Goal: Find specific page/section: Find specific page/section

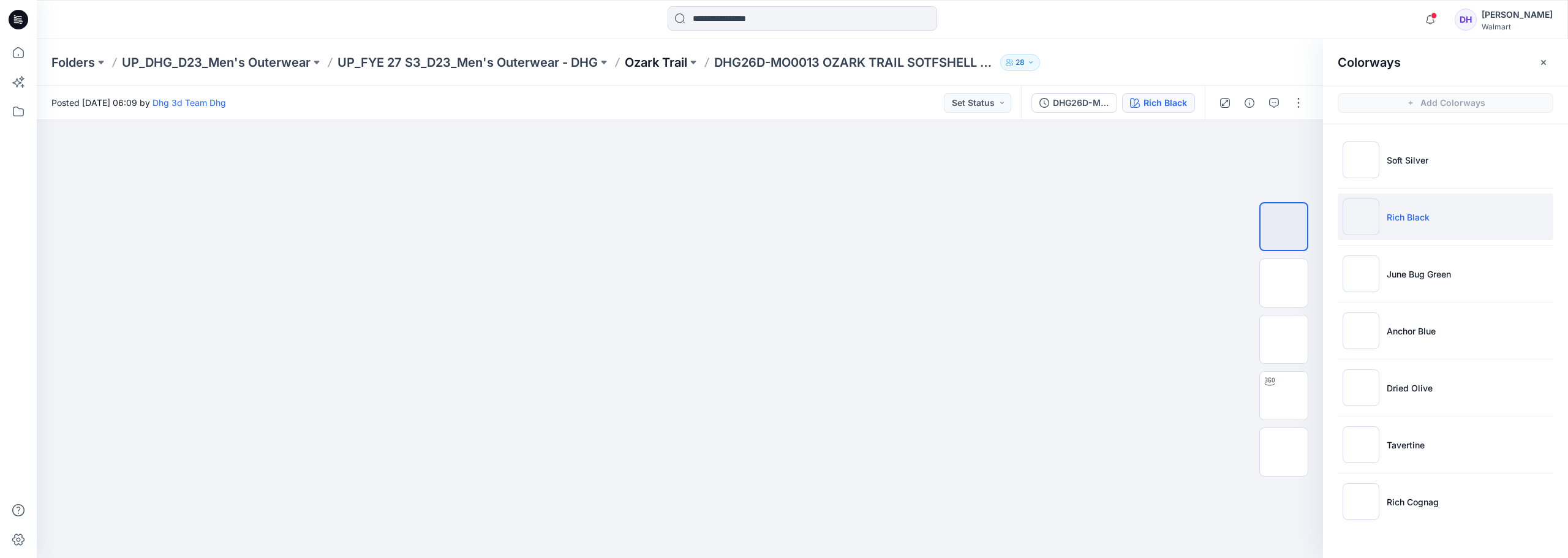
drag, startPoint x: 0, startPoint y: 0, endPoint x: 645, endPoint y: 65, distance: 648.3
click at [645, 65] on p "Ozark Trail" at bounding box center [655, 62] width 62 height 17
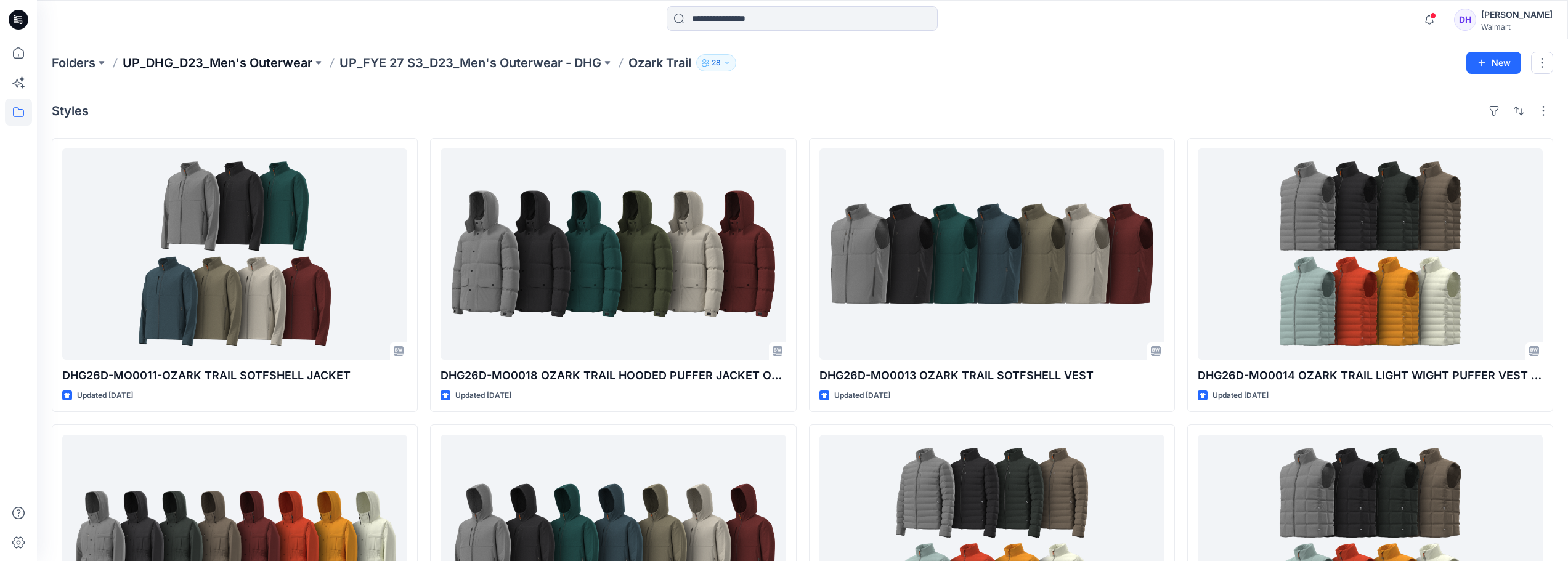
click at [236, 60] on p "UP_DHG_D23_Men's Outerwear" at bounding box center [217, 63] width 189 height 17
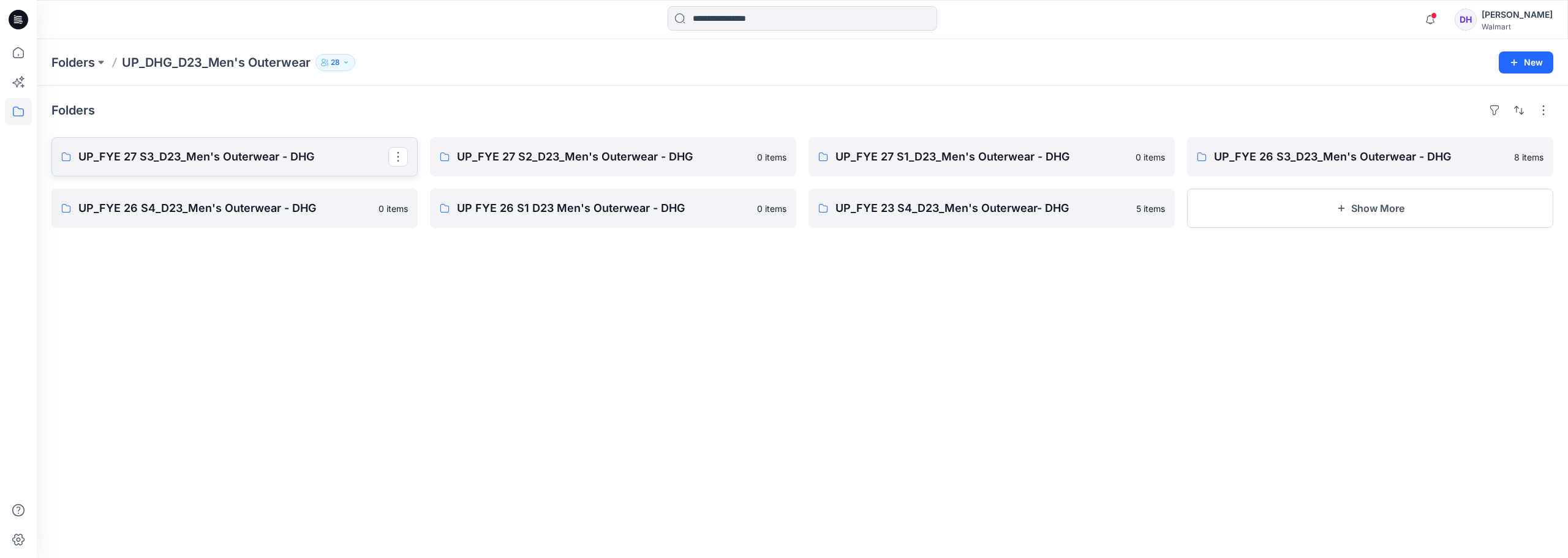
click at [215, 158] on p "UP_FYE 27 S3_D23_Men's Outerwear - DHG" at bounding box center [234, 157] width 310 height 17
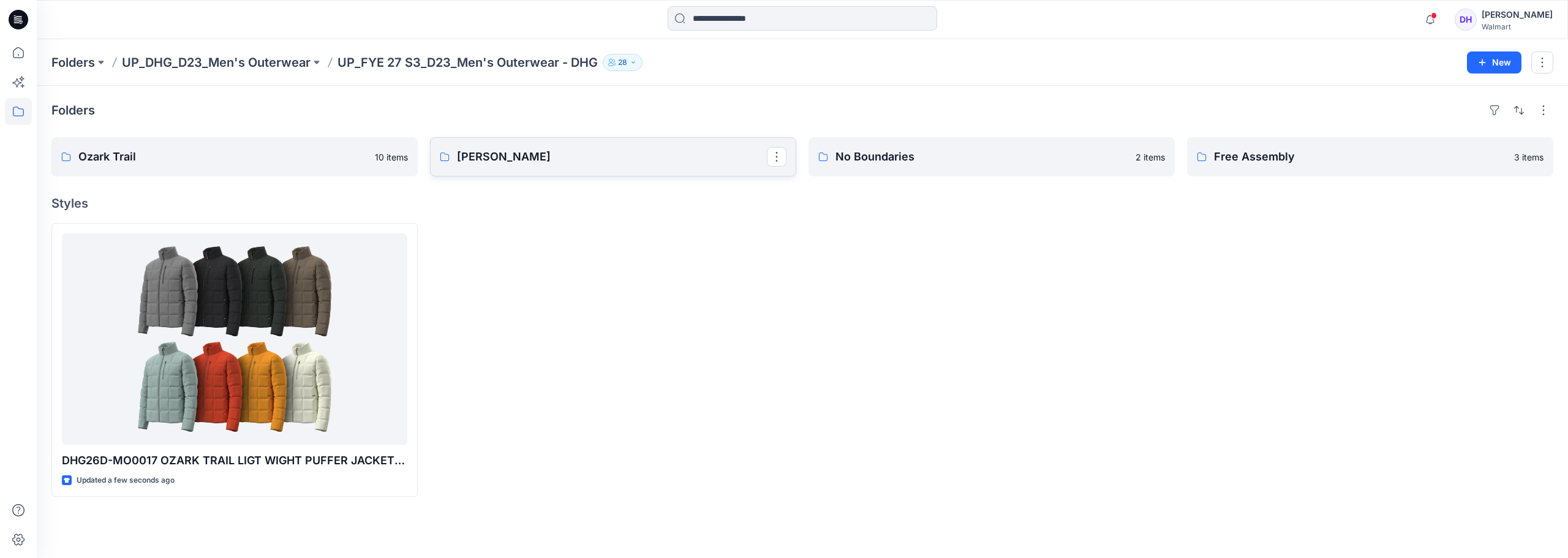
click at [556, 165] on p "[PERSON_NAME]" at bounding box center [612, 157] width 310 height 17
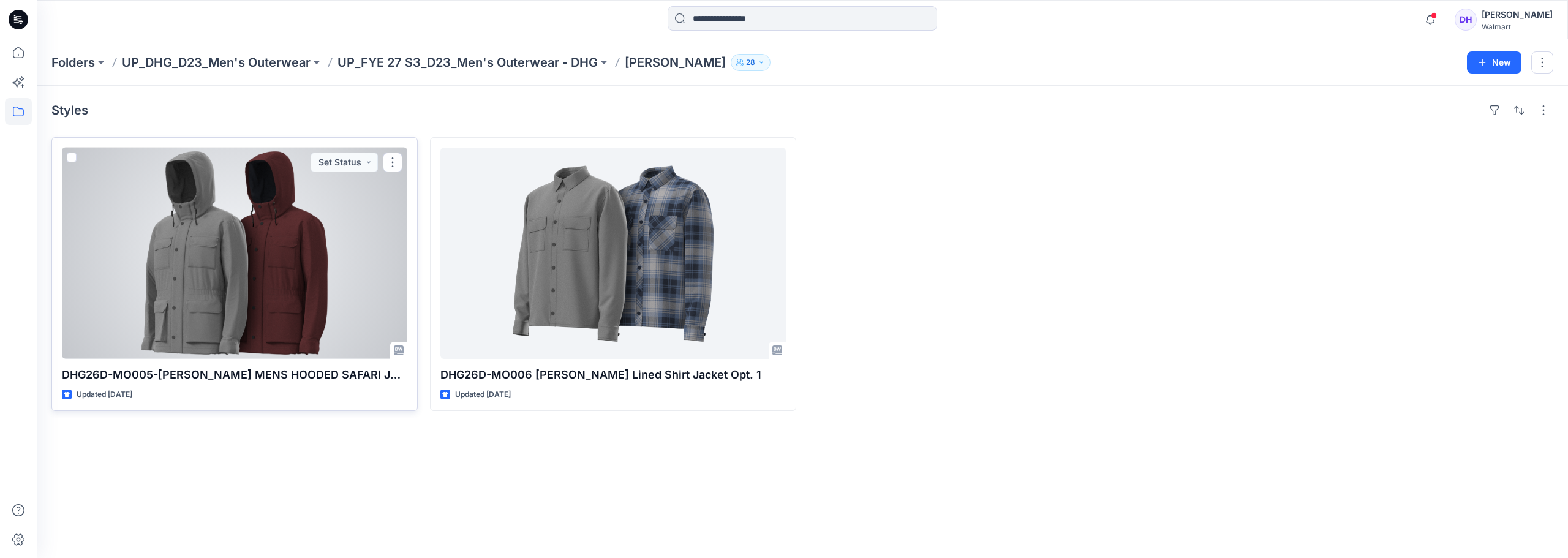
click at [315, 263] on div at bounding box center [234, 253] width 345 height 211
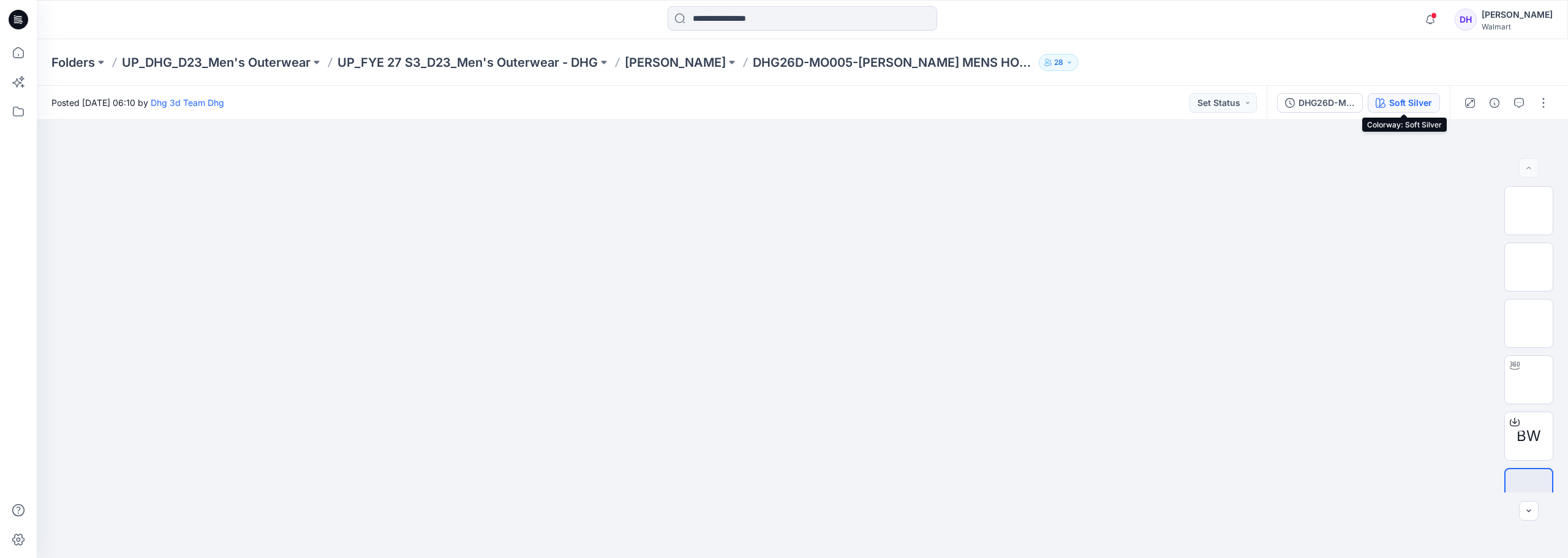
click at [1406, 98] on div "Soft Silver" at bounding box center [1410, 103] width 43 height 13
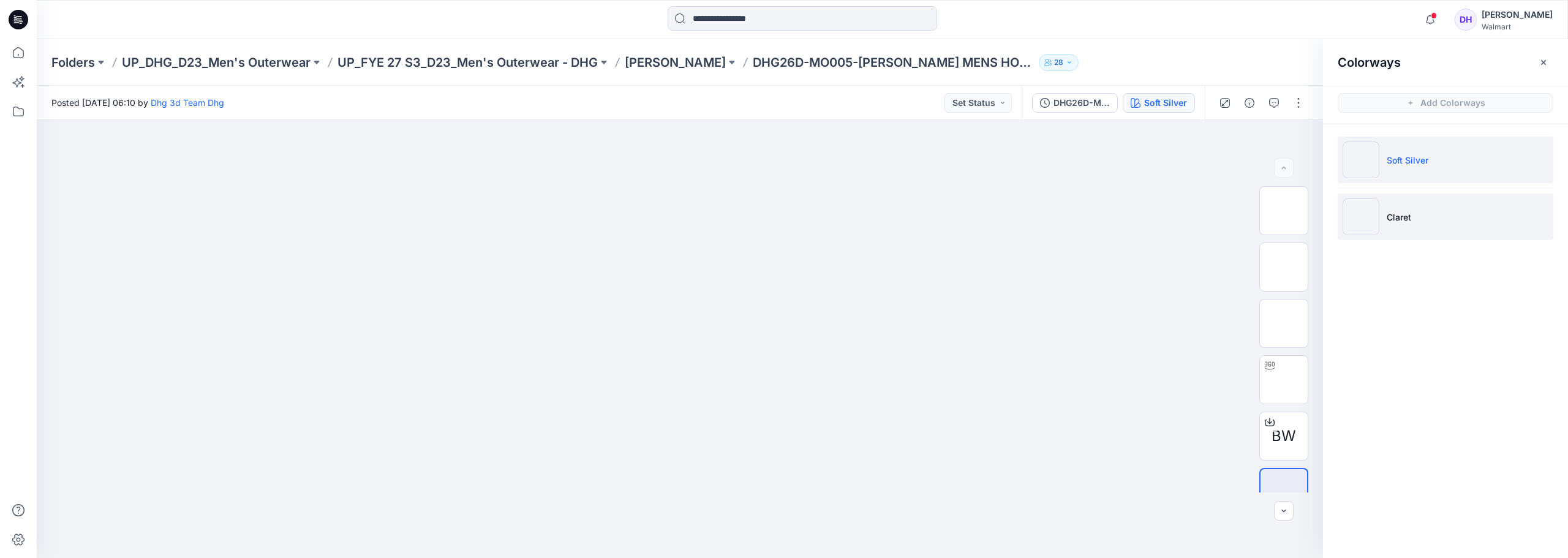
click at [1374, 222] on img at bounding box center [1360, 217] width 37 height 37
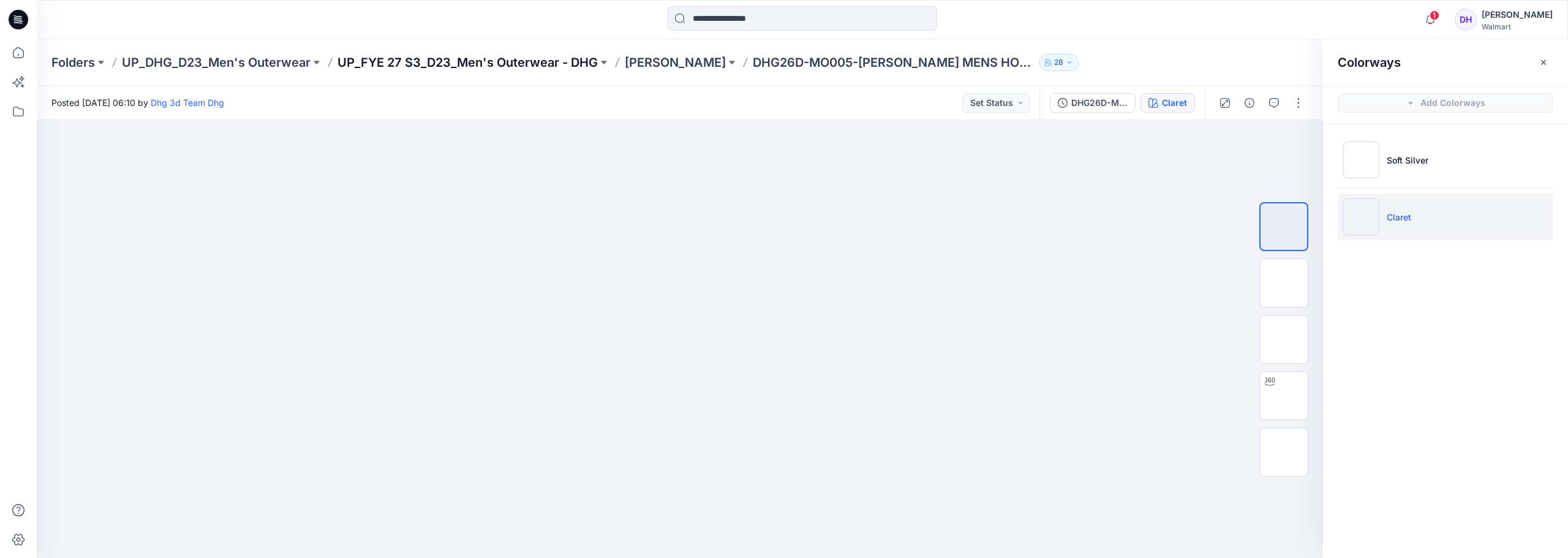
click at [513, 65] on p "UP_FYE 27 S3_D23_Men's Outerwear - DHG" at bounding box center [467, 62] width 260 height 17
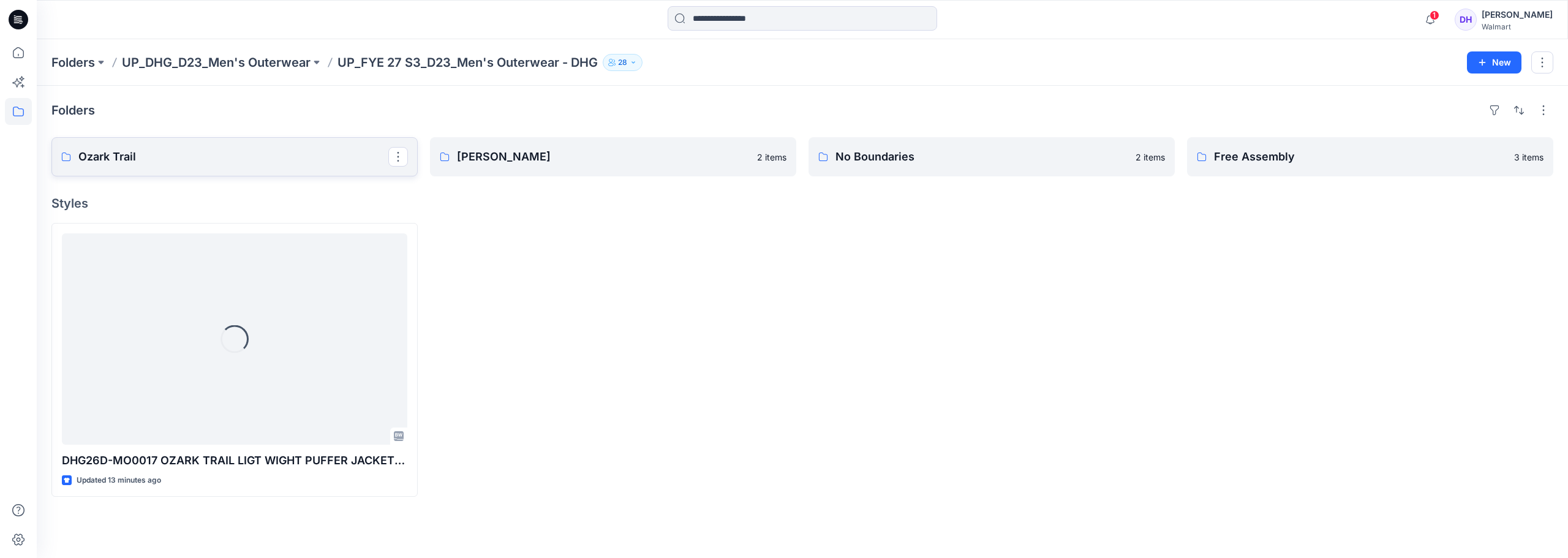
click at [201, 159] on p "Ozark Trail" at bounding box center [234, 157] width 310 height 17
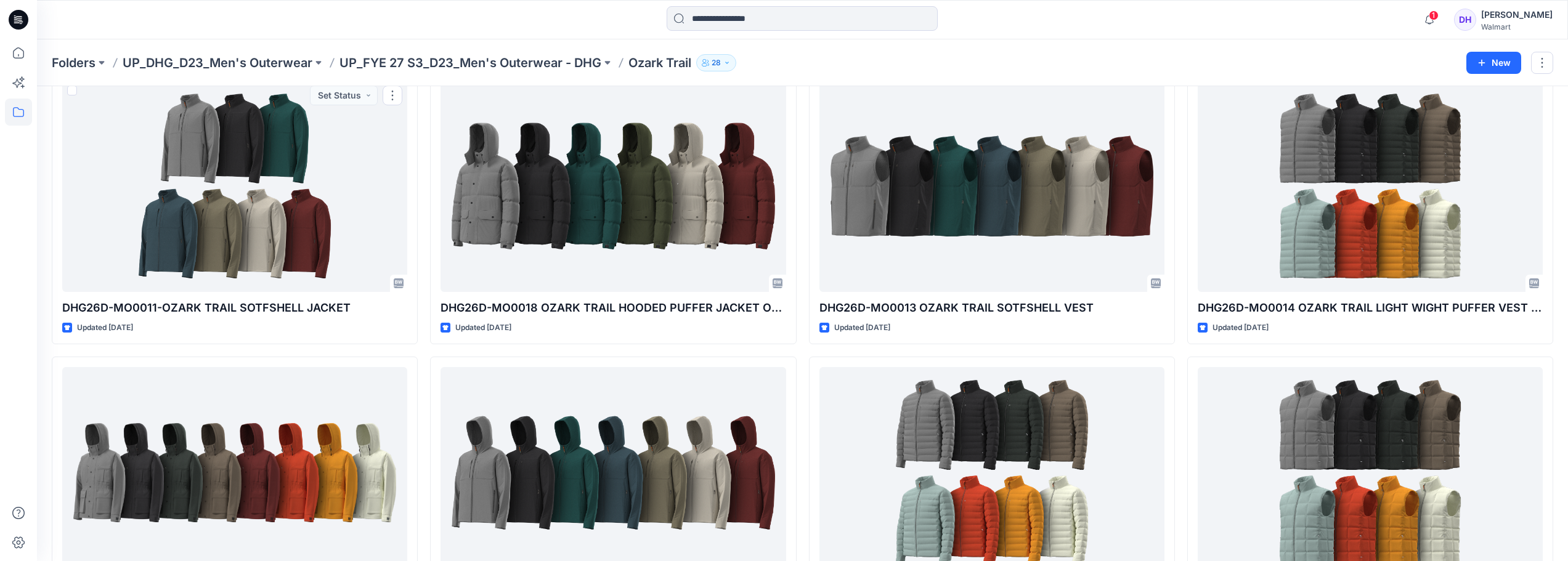
scroll to position [8, 0]
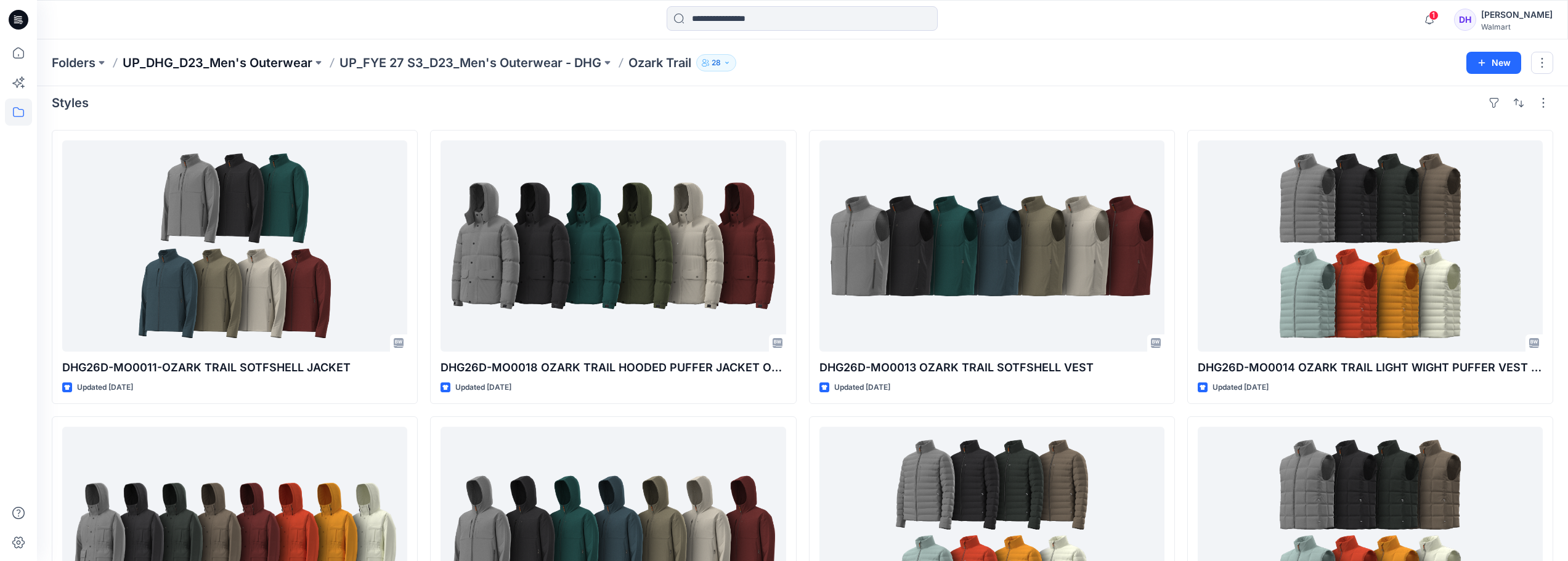
click at [283, 66] on p "UP_DHG_D23_Men's Outerwear" at bounding box center [217, 63] width 189 height 17
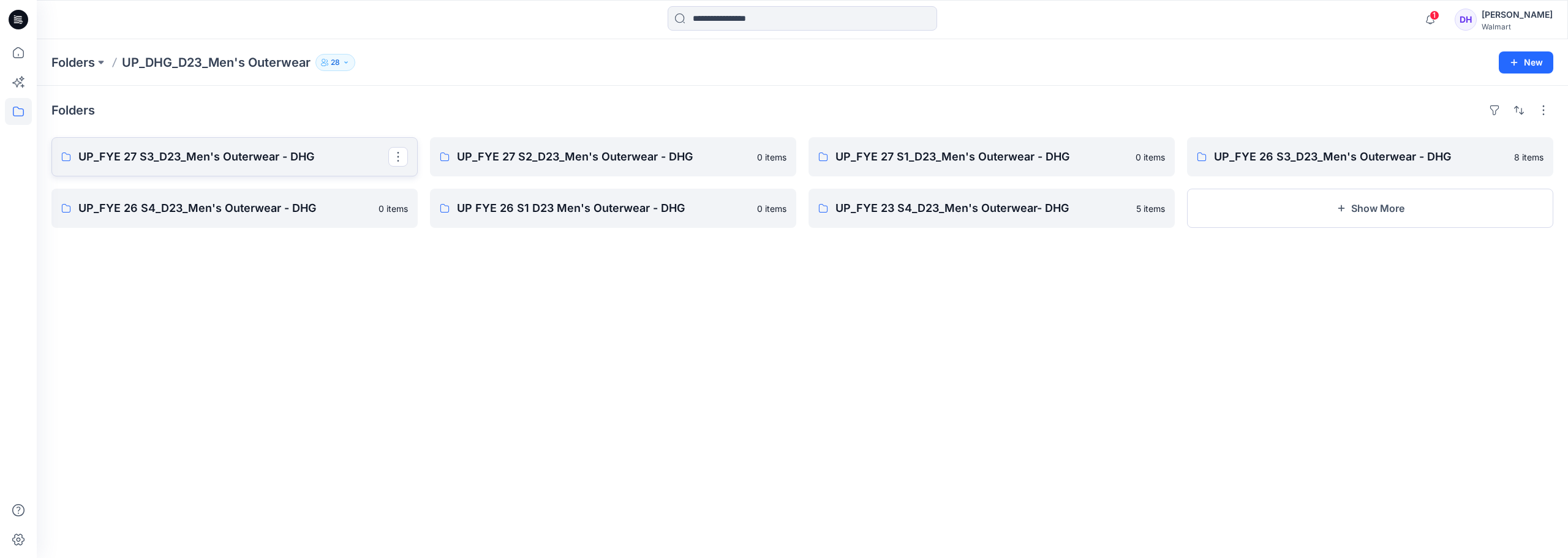
click at [318, 138] on link "UP_FYE 27 S3_D23_Men's Outerwear - DHG" at bounding box center [234, 156] width 366 height 39
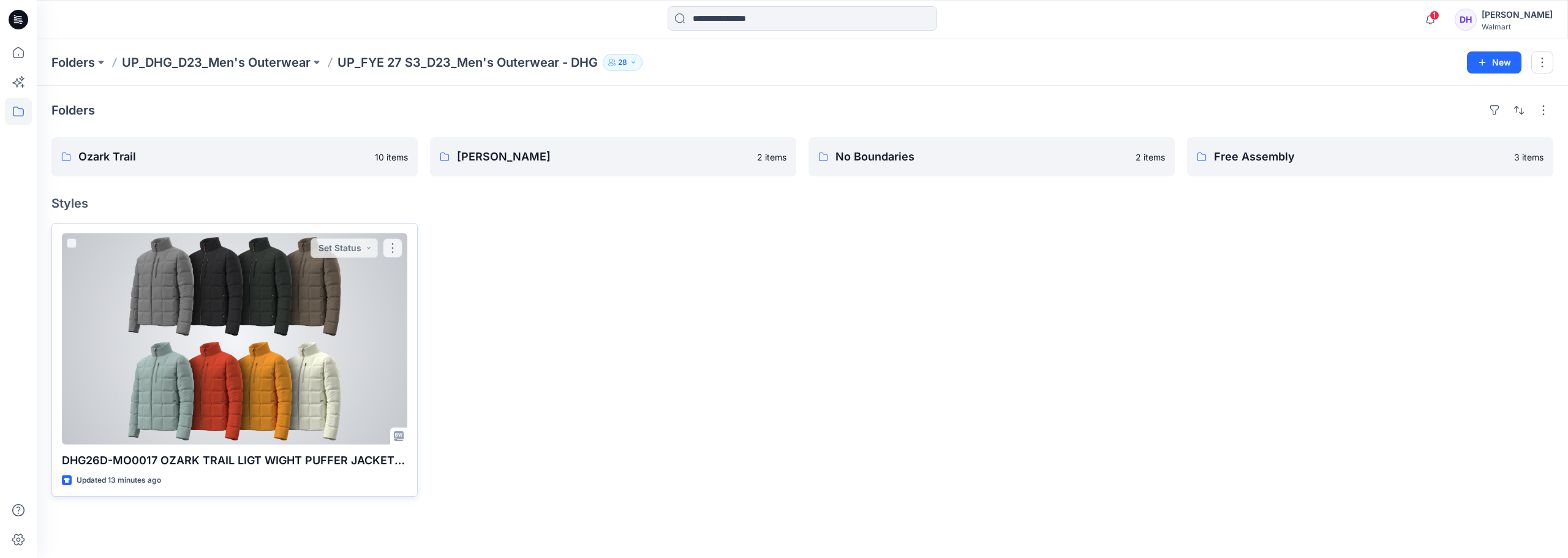
click at [228, 373] on div at bounding box center [234, 339] width 345 height 211
